Goal: Task Accomplishment & Management: Use online tool/utility

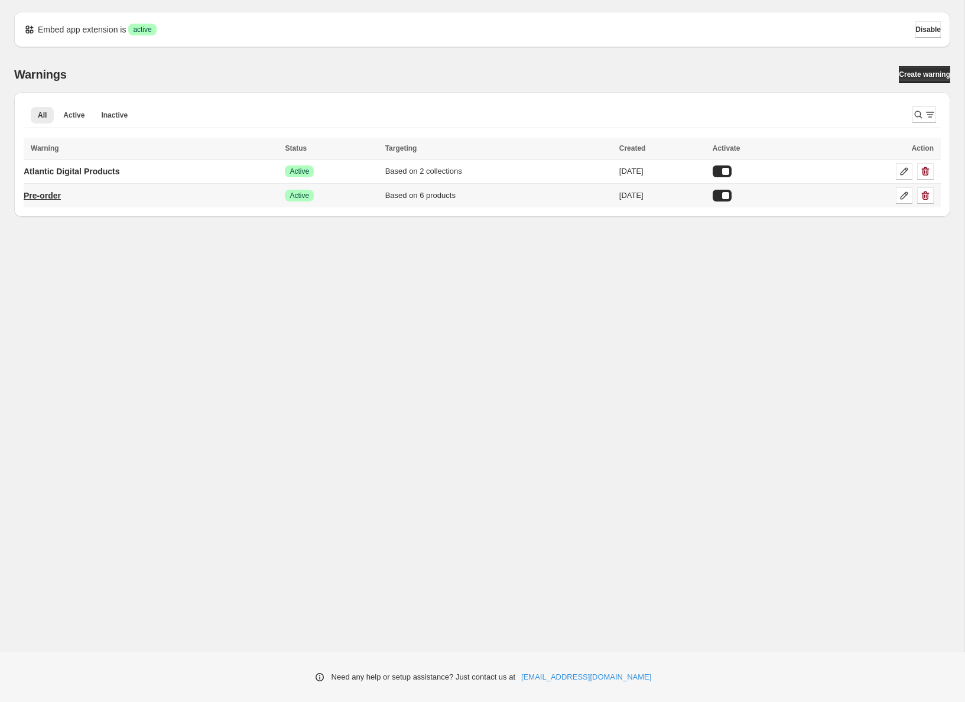
click at [61, 202] on link "Pre-order" at bounding box center [42, 195] width 37 height 19
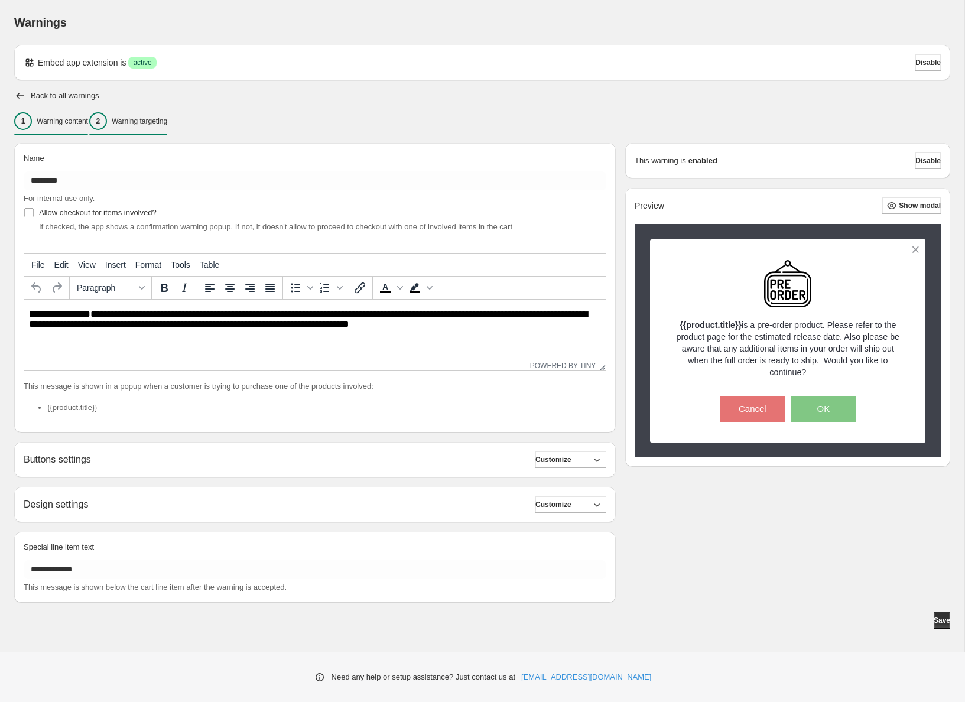
click at [157, 125] on p "Warning targeting" at bounding box center [140, 120] width 56 height 9
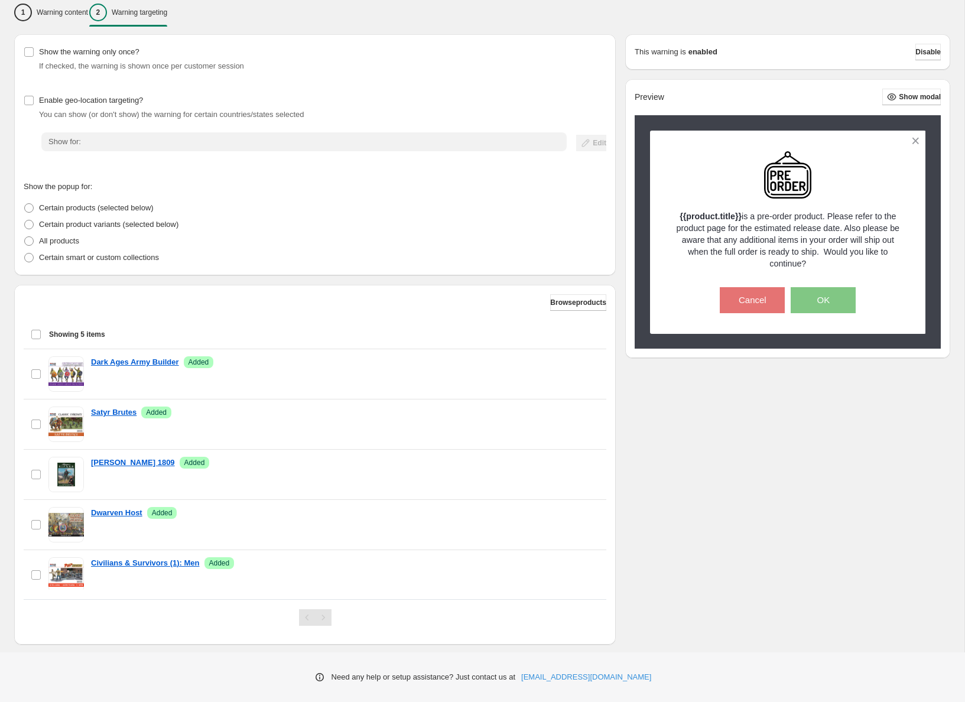
scroll to position [118, 0]
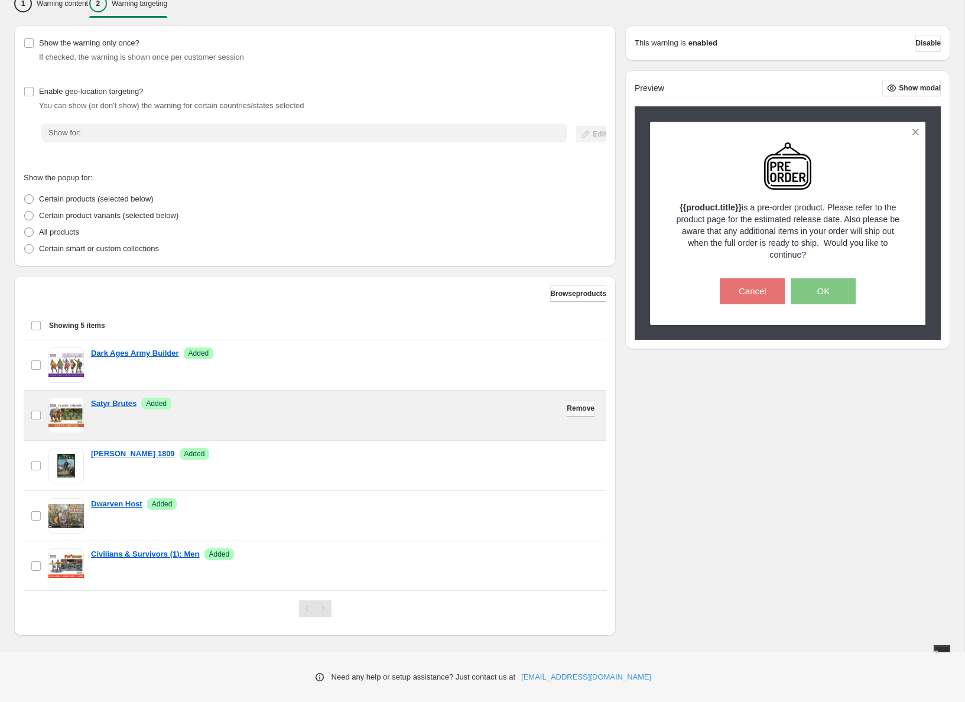
click at [571, 410] on span "Remove" at bounding box center [581, 408] width 28 height 9
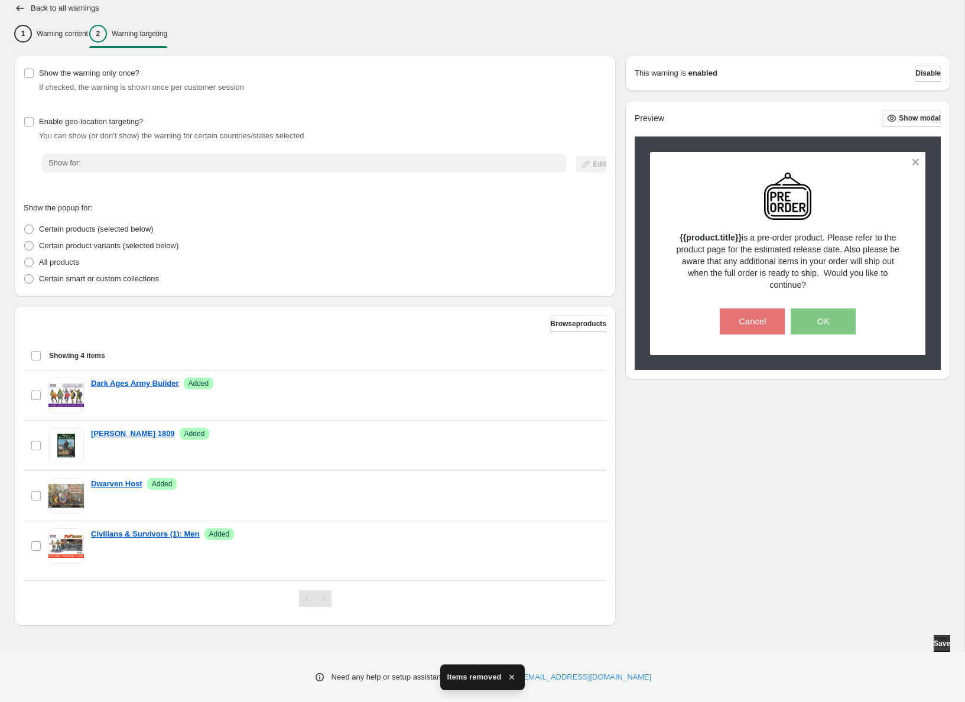
scroll to position [87, 0]
click at [559, 326] on span "Browse products" at bounding box center [578, 323] width 56 height 9
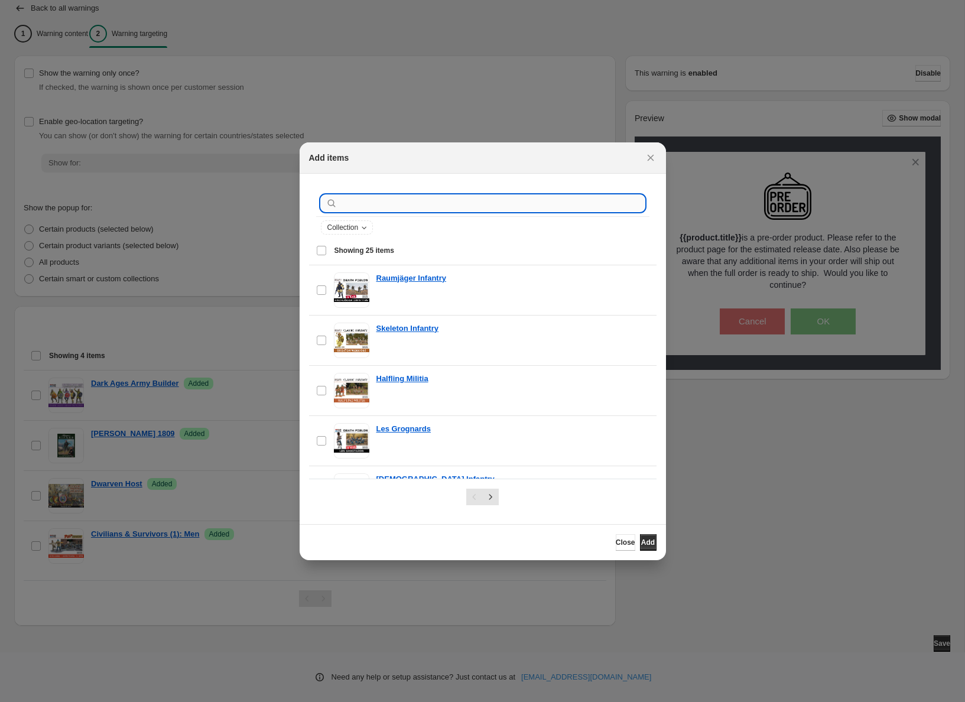
click at [415, 197] on input ":r1a:" at bounding box center [492, 203] width 305 height 17
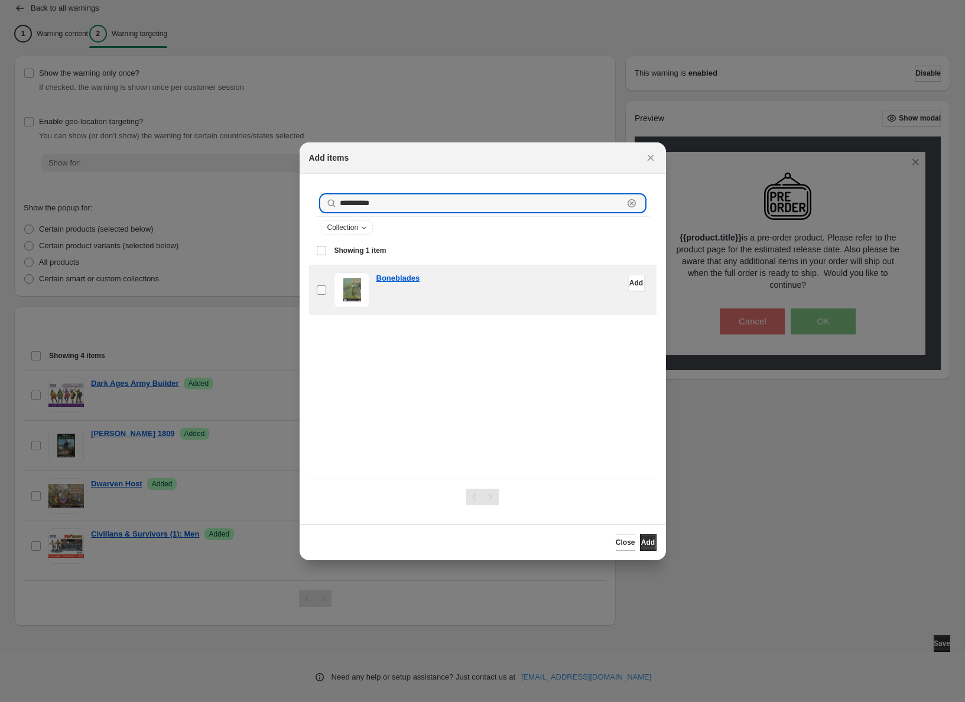
type input "**********"
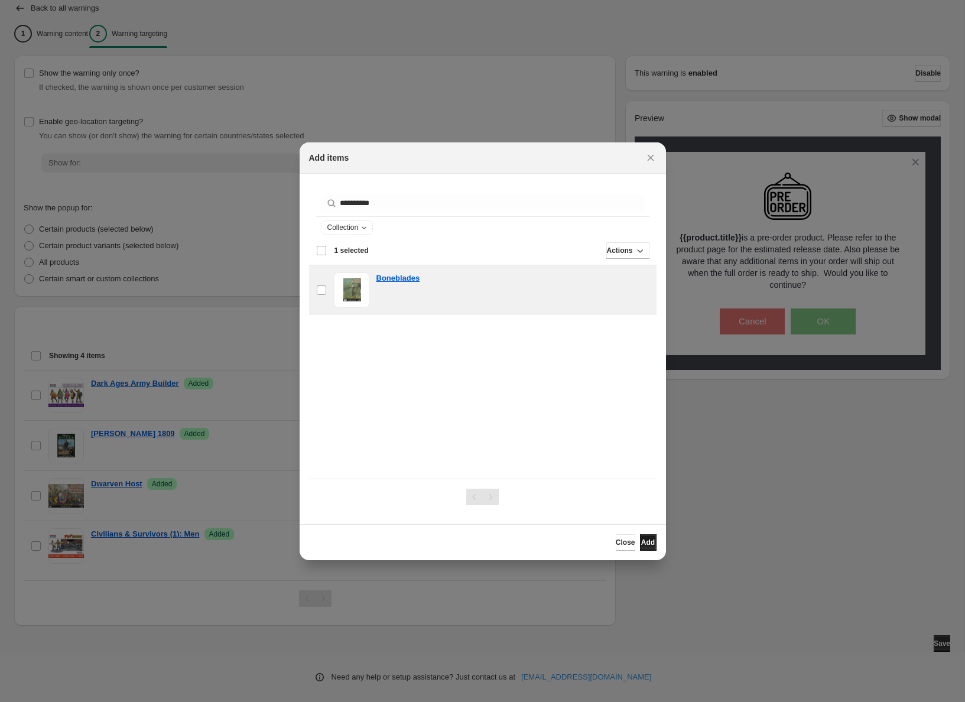
click at [641, 543] on span "Add" at bounding box center [648, 542] width 14 height 9
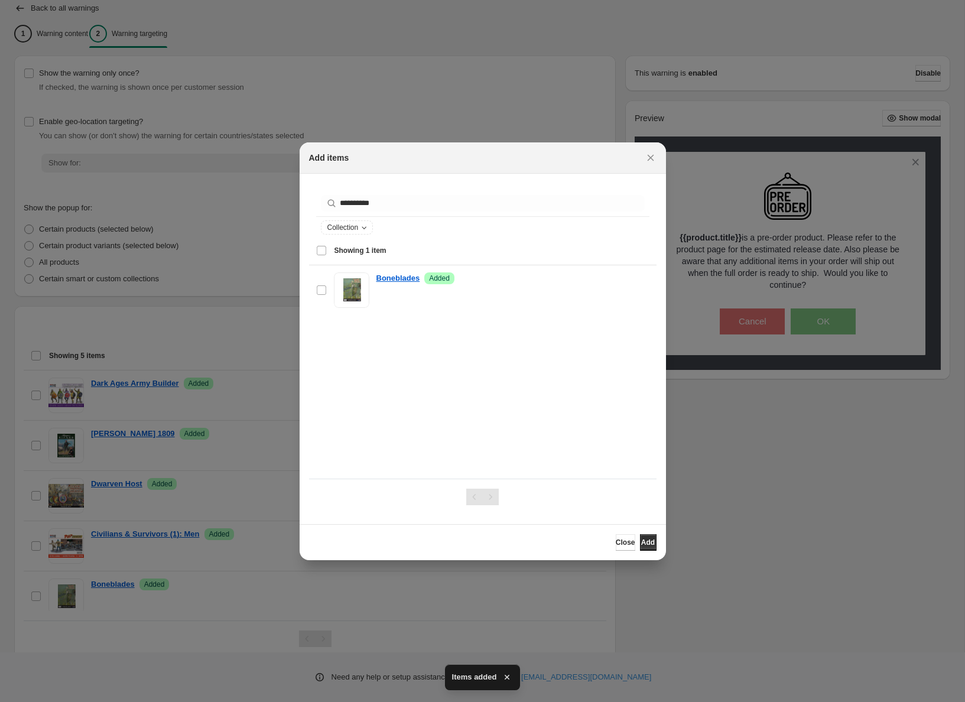
click at [754, 535] on div at bounding box center [482, 351] width 965 height 702
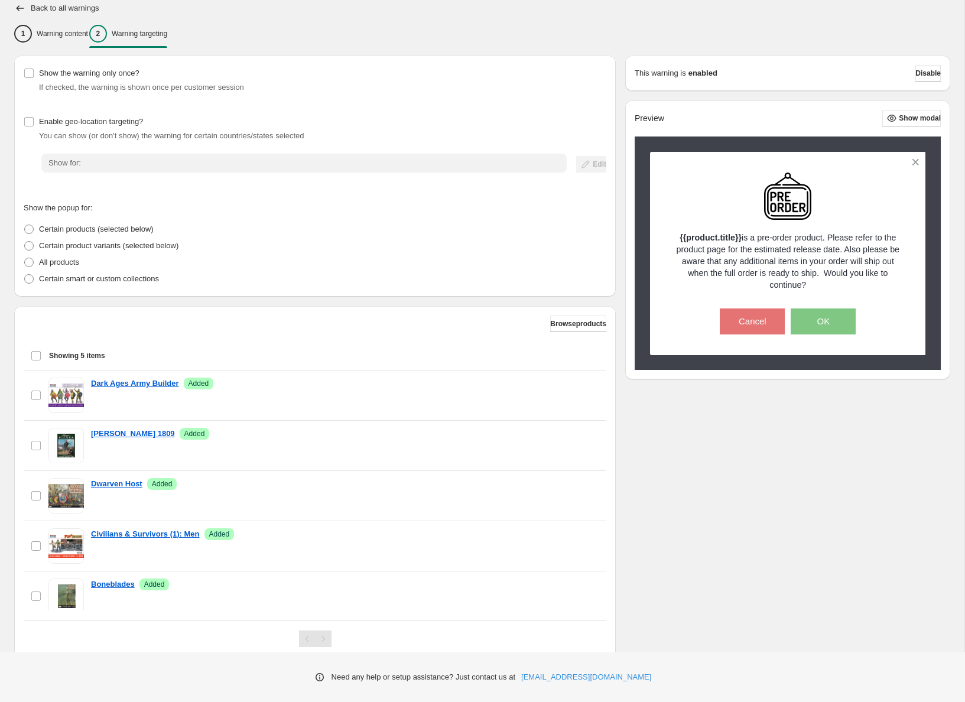
scroll to position [128, 0]
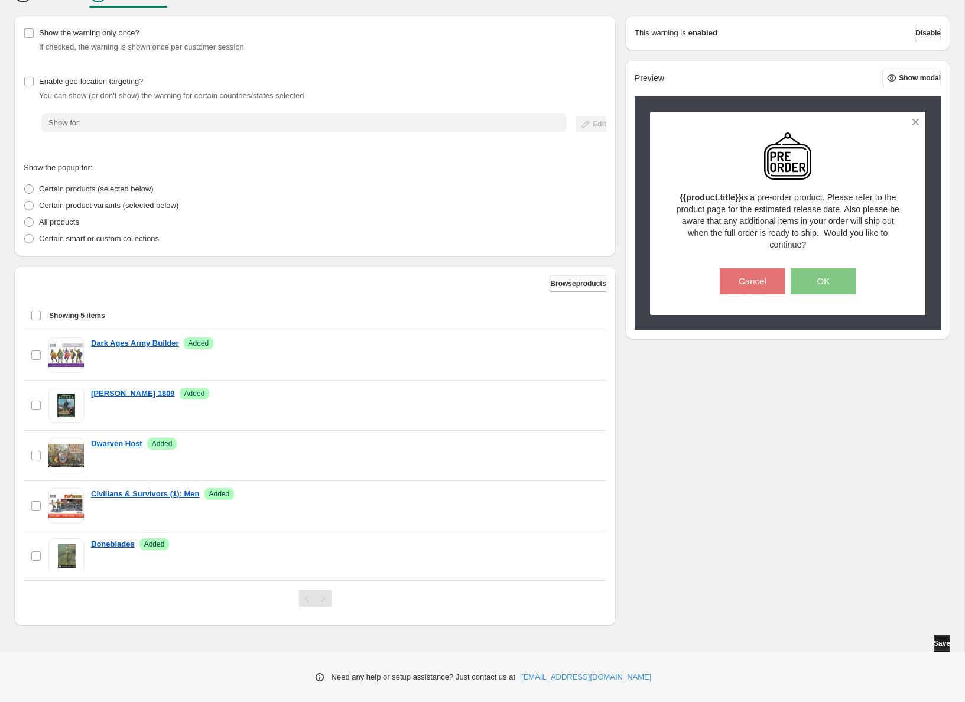
click at [936, 638] on button "Save" at bounding box center [941, 643] width 17 height 17
click at [913, 74] on span "Show modal" at bounding box center [920, 77] width 42 height 9
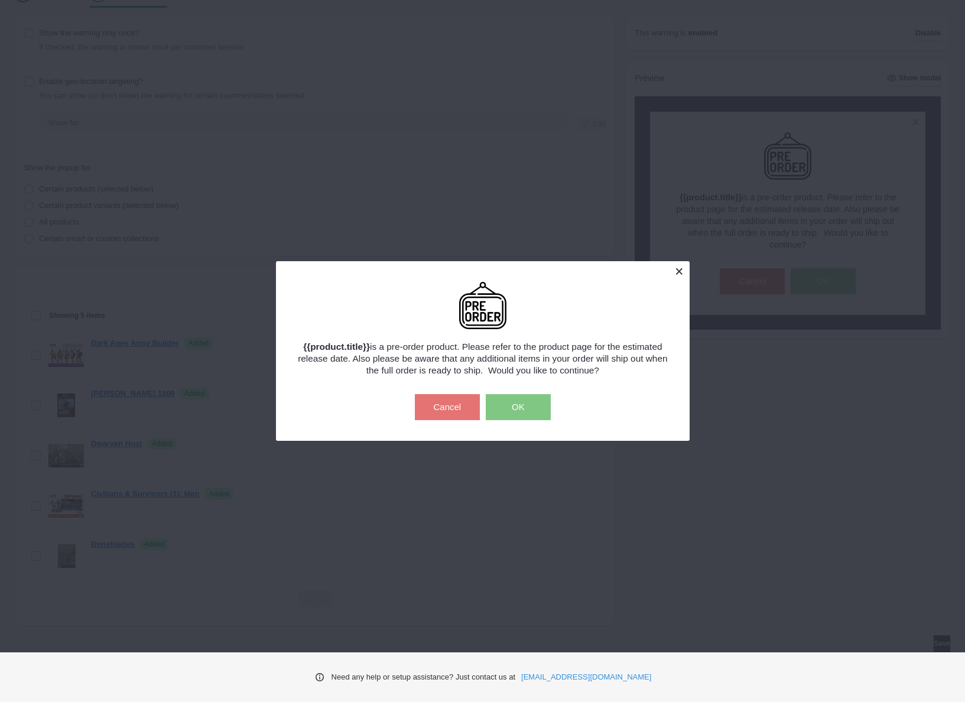
click at [679, 265] on button at bounding box center [679, 271] width 21 height 21
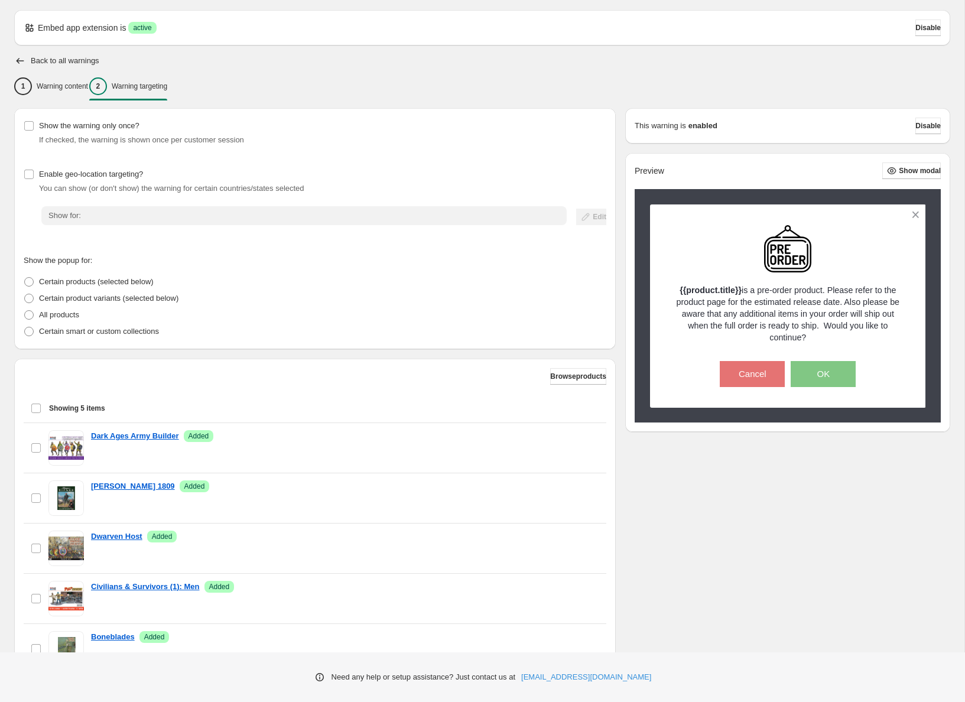
scroll to position [0, 0]
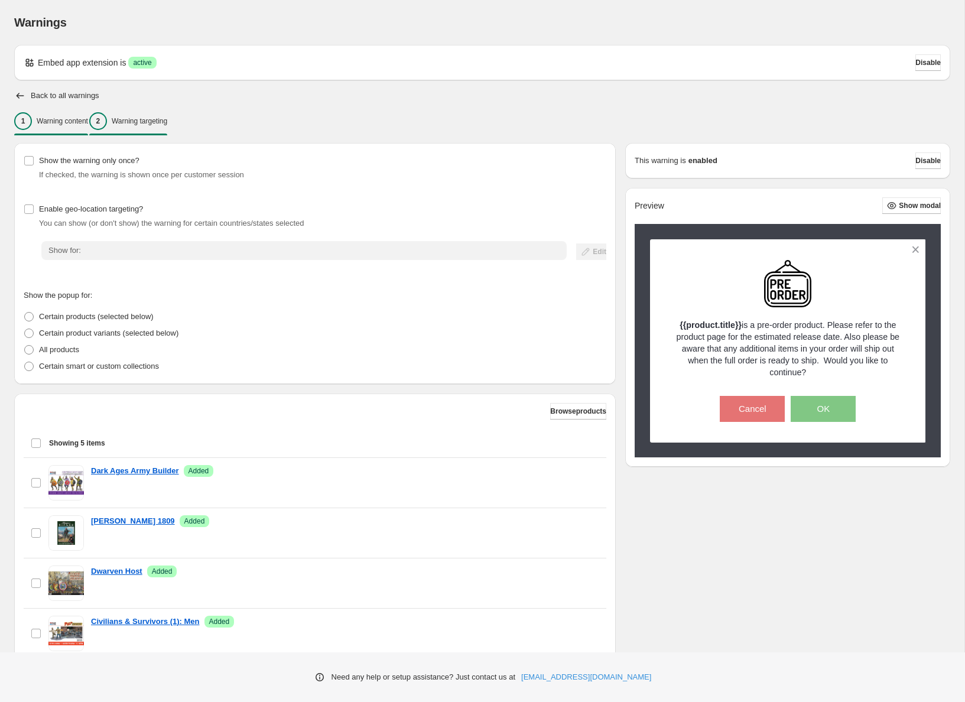
click at [57, 124] on p "Warning content" at bounding box center [62, 120] width 51 height 9
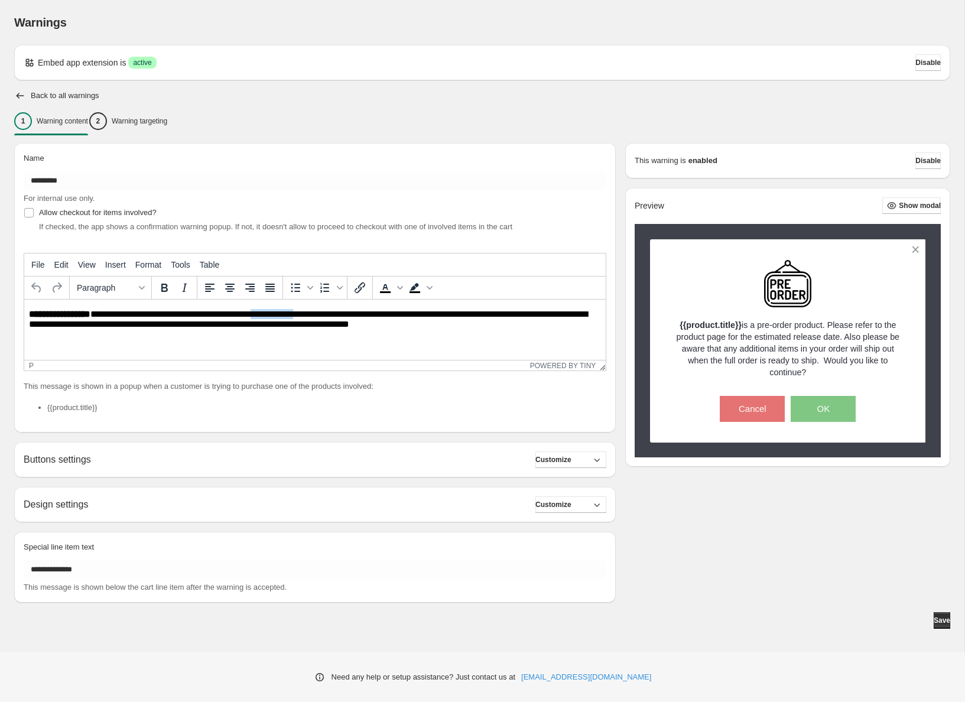
drag, startPoint x: 302, startPoint y: 316, endPoint x: 253, endPoint y: 315, distance: 49.0
click at [253, 315] on p "**********" at bounding box center [315, 319] width 572 height 21
drag, startPoint x: 340, startPoint y: 315, endPoint x: 255, endPoint y: 311, distance: 85.8
click at [255, 311] on p "**********" at bounding box center [315, 319] width 572 height 21
click at [362, 289] on icon "Insert/edit link" at bounding box center [360, 288] width 14 height 14
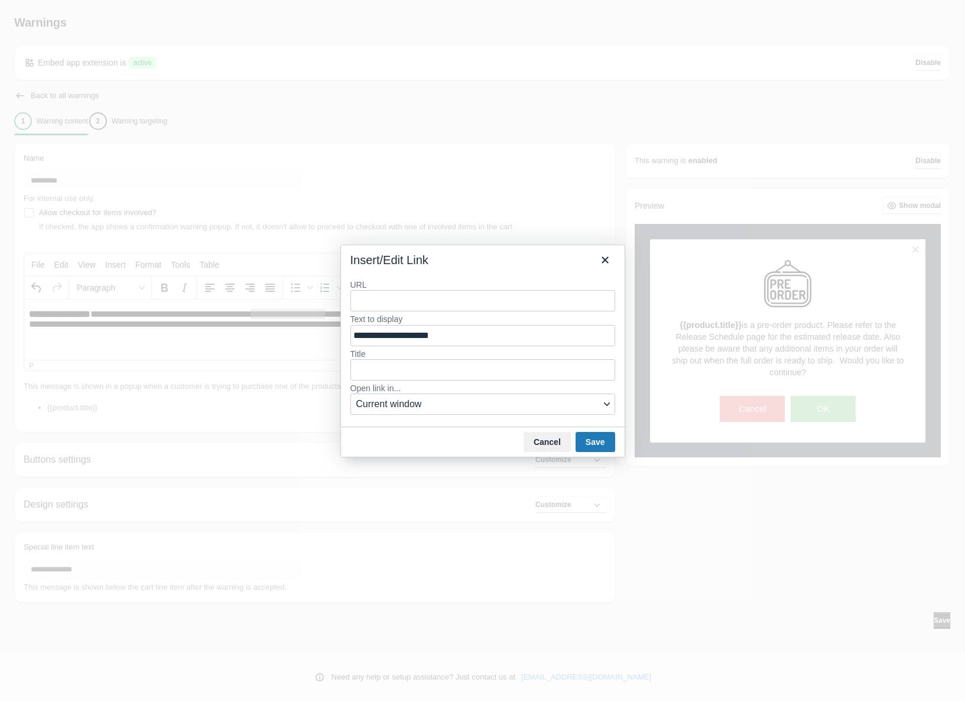
type input "**********"
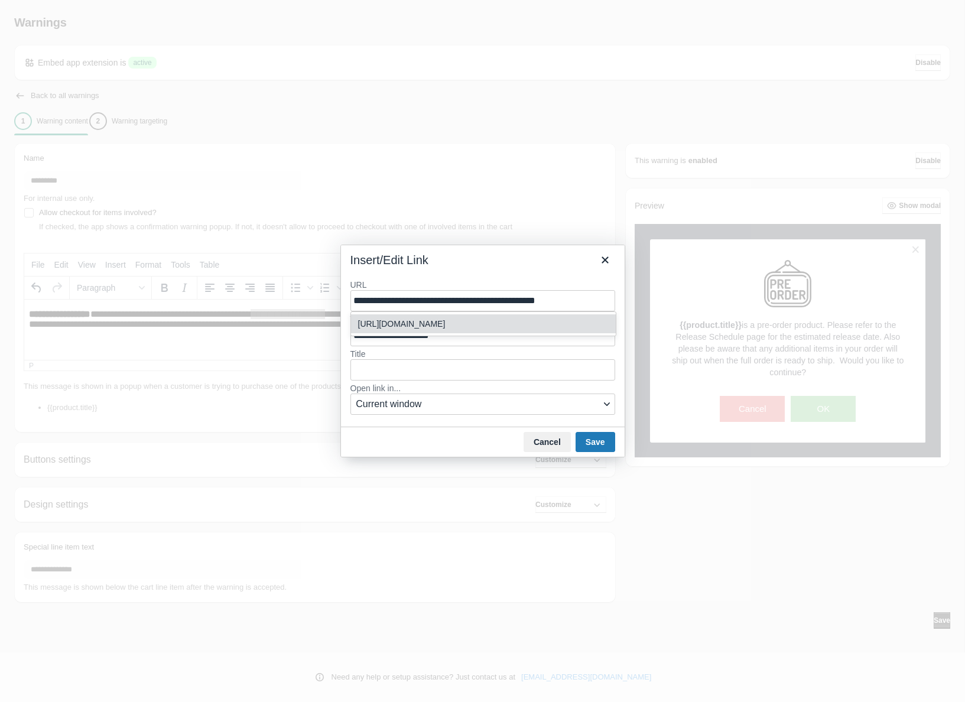
click at [504, 330] on div "[URL][DOMAIN_NAME]" at bounding box center [484, 324] width 253 height 14
click at [588, 438] on button "Save" at bounding box center [595, 442] width 40 height 20
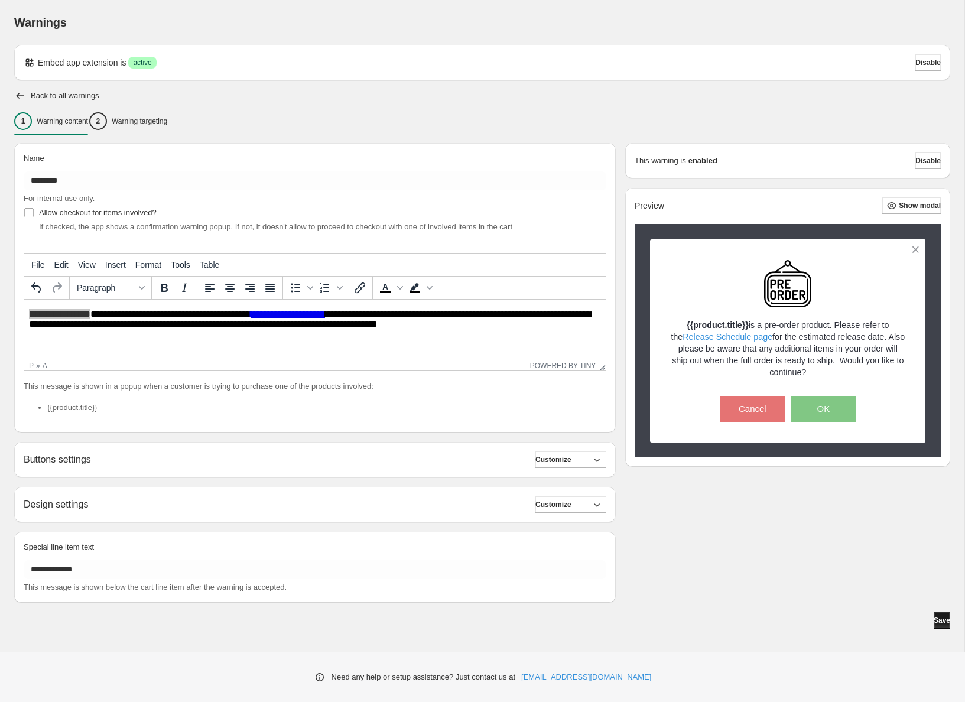
click at [935, 624] on span "Save" at bounding box center [941, 620] width 17 height 9
click at [902, 199] on button "Show modal" at bounding box center [911, 205] width 58 height 17
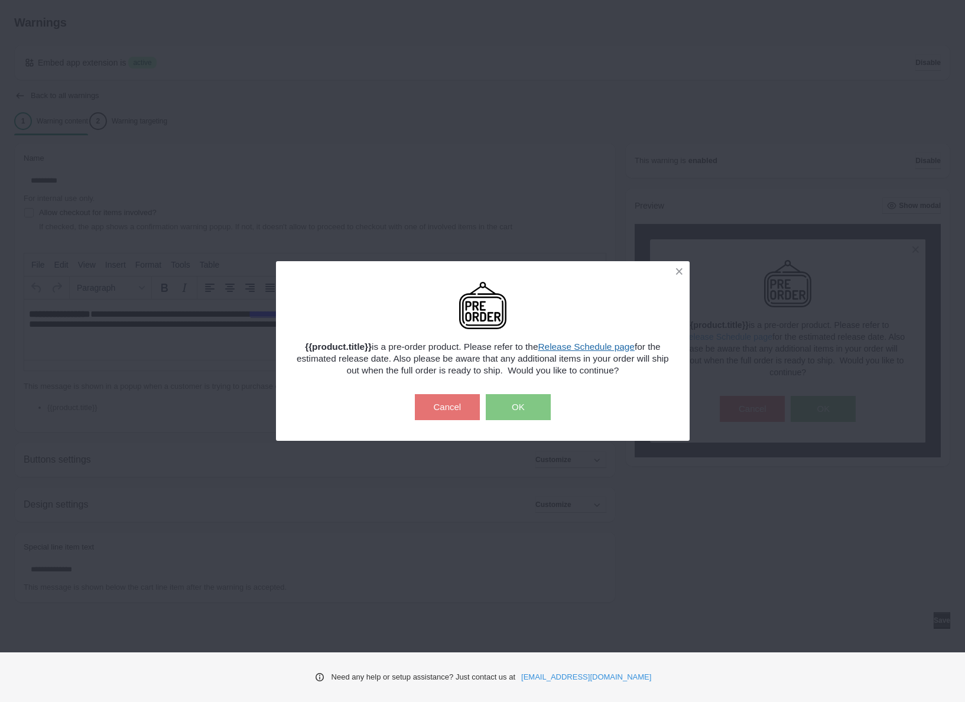
click at [581, 347] on link "Release Schedule page" at bounding box center [586, 346] width 96 height 10
